Goal: Entertainment & Leisure: Consume media (video, audio)

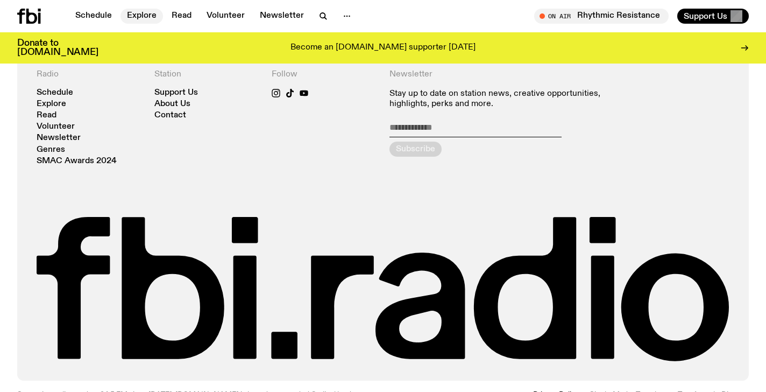
scroll to position [2380, 0]
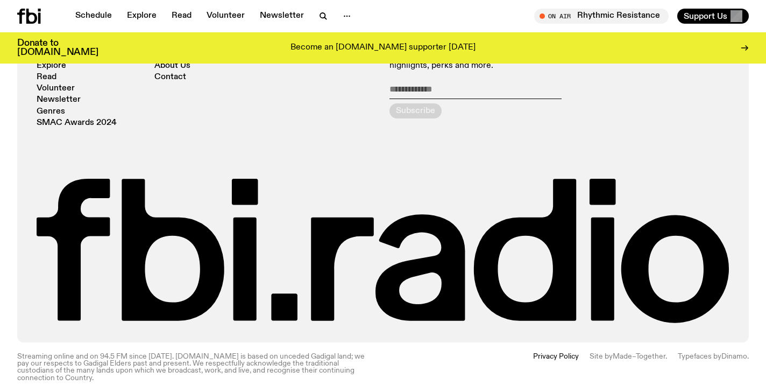
click at [144, 4] on div "Schedule Explore Read Volunteer Newsletter On Air Rhythmic Resistance Tune in l…" at bounding box center [383, 16] width 766 height 32
click at [144, 16] on link "Explore" at bounding box center [142, 16] width 43 height 15
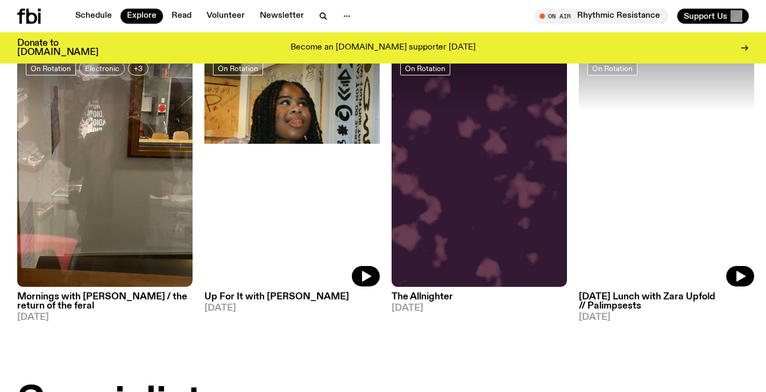
scroll to position [478, 0]
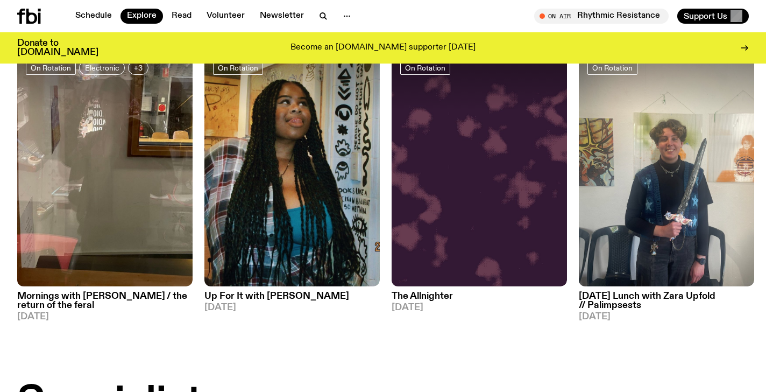
drag, startPoint x: 150, startPoint y: 284, endPoint x: 151, endPoint y: 3, distance: 280.8
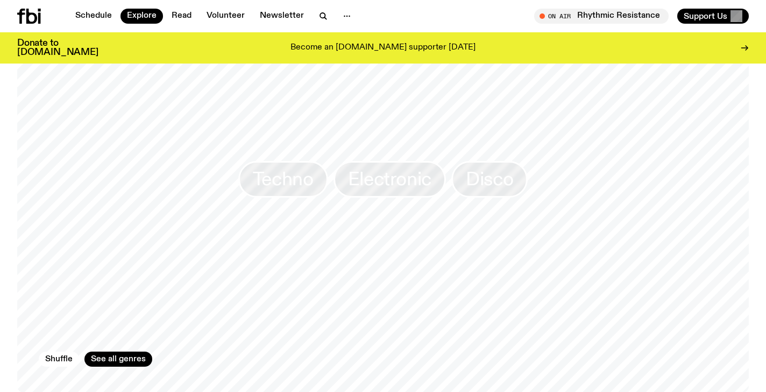
scroll to position [1671, 0]
click at [103, 353] on link "See all genres" at bounding box center [118, 360] width 68 height 15
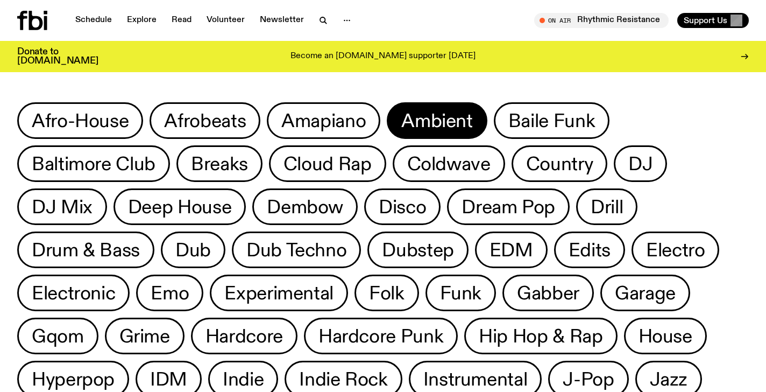
click at [494, 103] on button "Ambient" at bounding box center [552, 120] width 116 height 37
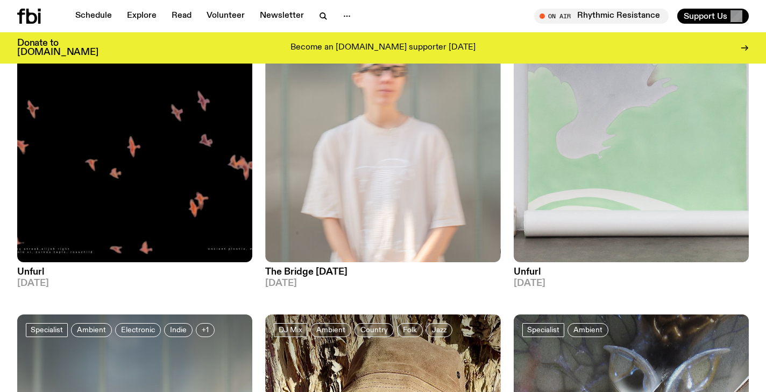
scroll to position [210, 0]
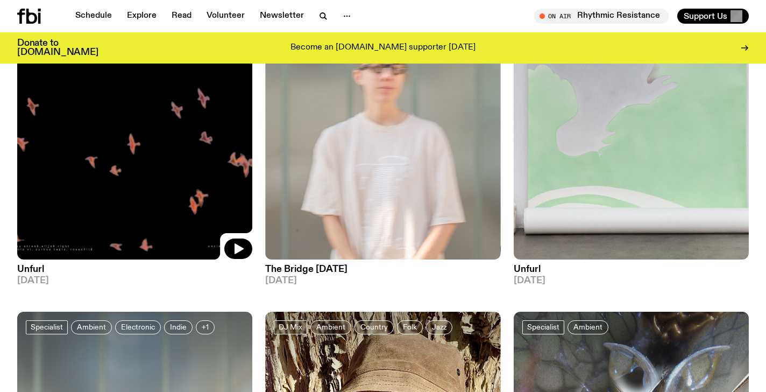
click at [122, 183] on img at bounding box center [134, 103] width 235 height 314
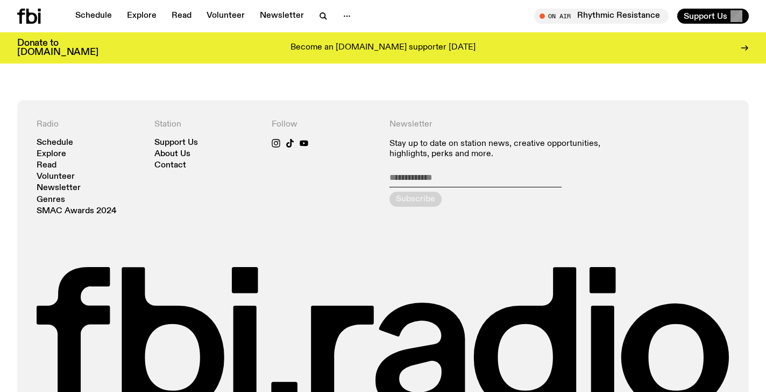
scroll to position [670, 0]
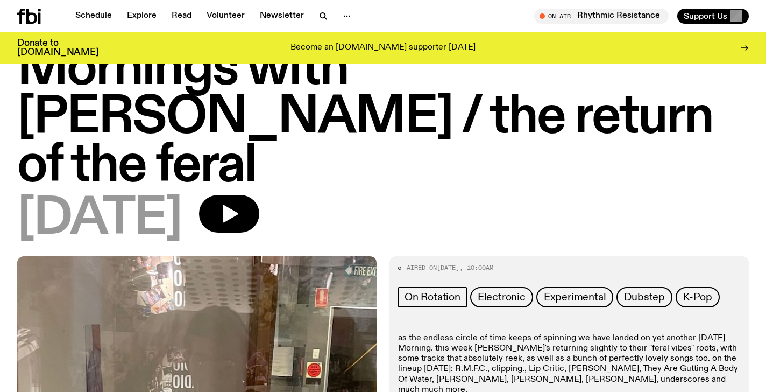
scroll to position [193, 0]
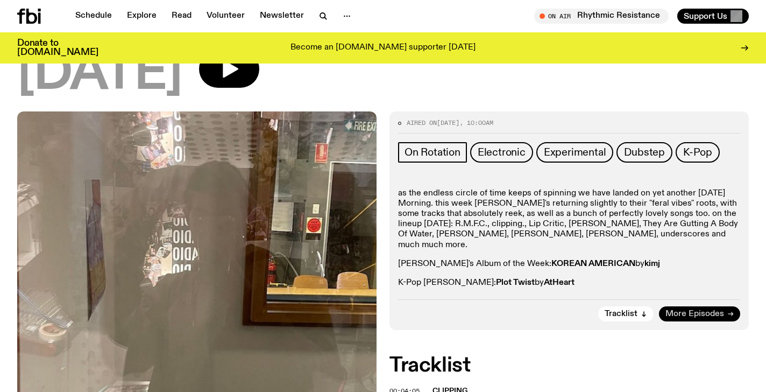
click at [695, 310] on span "More Episodes" at bounding box center [695, 314] width 59 height 8
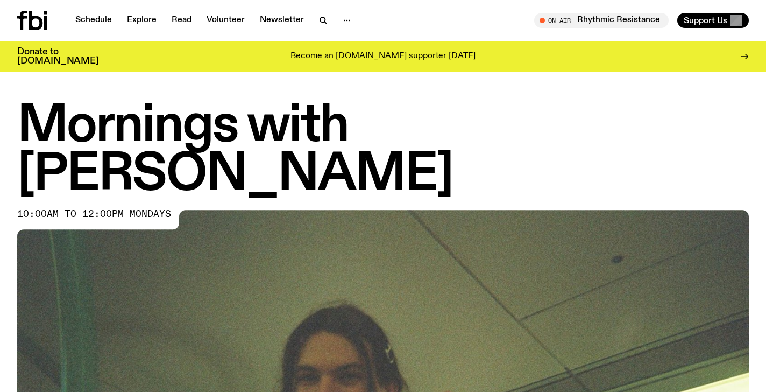
drag, startPoint x: 371, startPoint y: 123, endPoint x: 719, endPoint y: 130, distance: 348.7
click at [721, 130] on h1 "Mornings with [PERSON_NAME]" at bounding box center [383, 150] width 732 height 97
copy h1 "im [PERSON_NAME]"
